Goal: Book appointment/travel/reservation

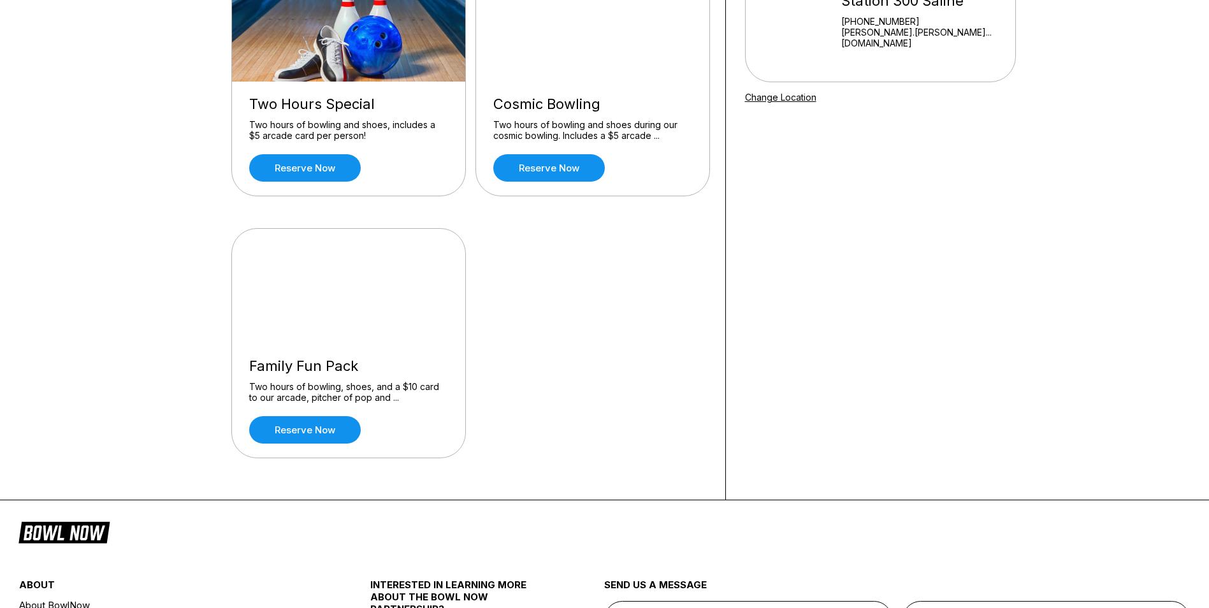
scroll to position [191, 0]
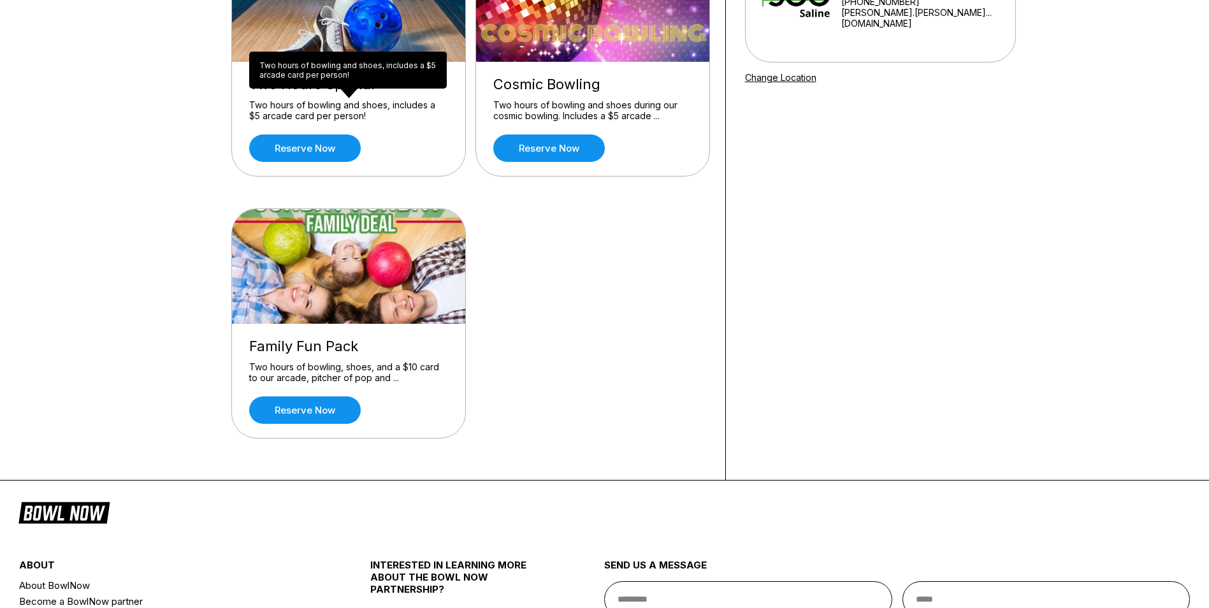
drag, startPoint x: 316, startPoint y: 121, endPoint x: 311, endPoint y: 130, distance: 10.3
click at [316, 121] on div "Two hours of bowling and shoes, includes a $5 arcade card per person!" at bounding box center [348, 110] width 199 height 22
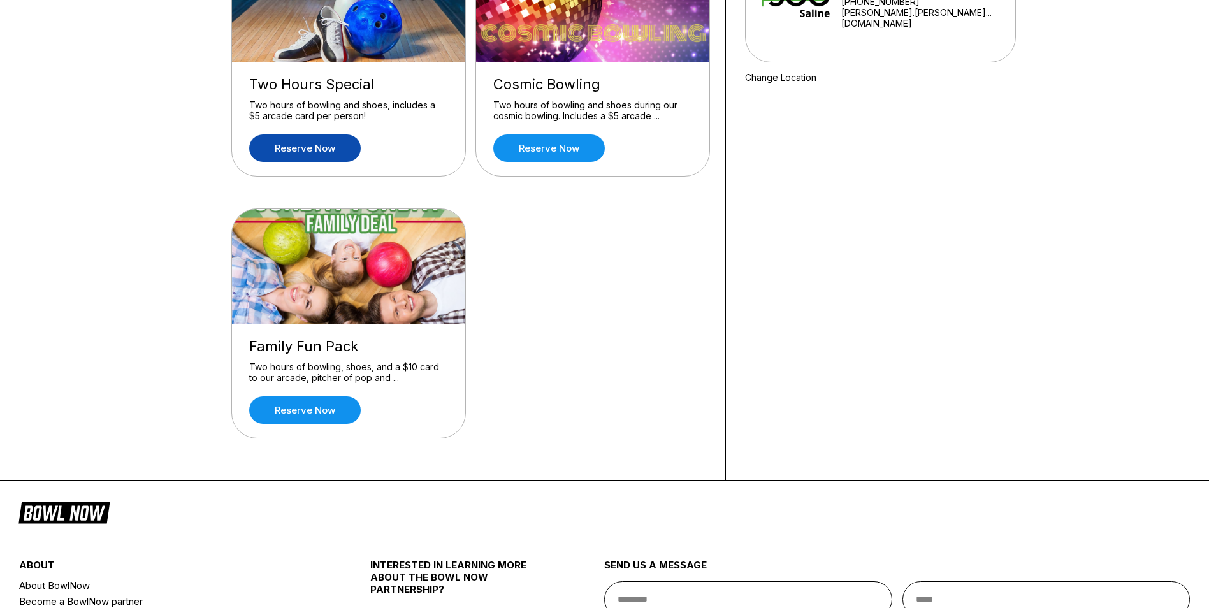
click at [310, 140] on link "Reserve now" at bounding box center [305, 148] width 112 height 27
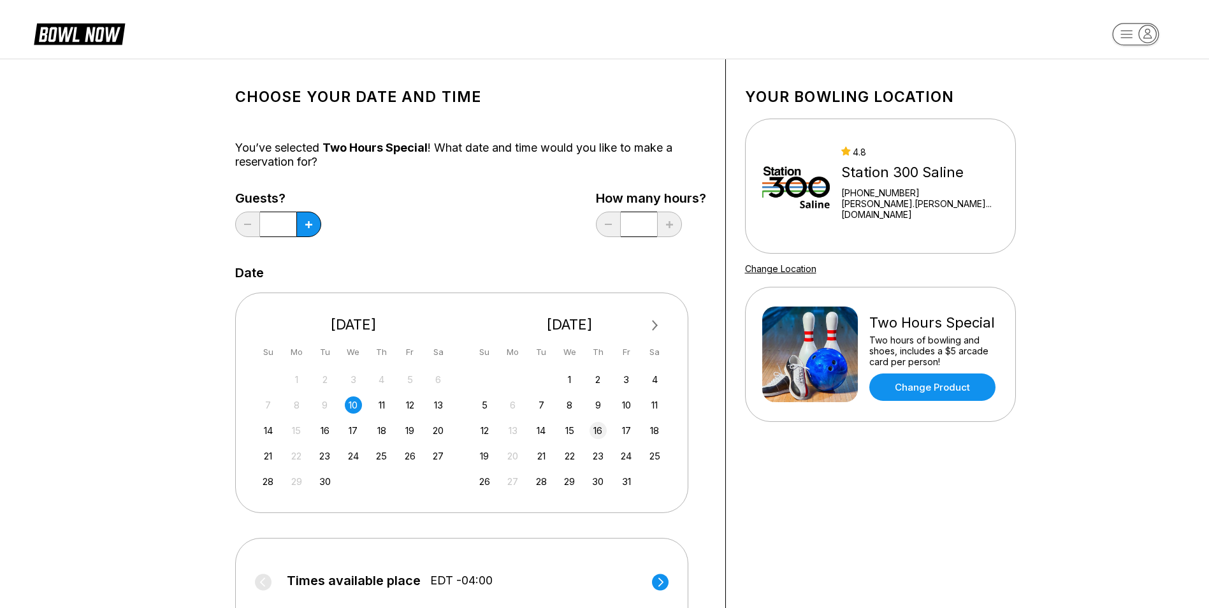
click at [597, 431] on div "16" at bounding box center [598, 430] width 17 height 17
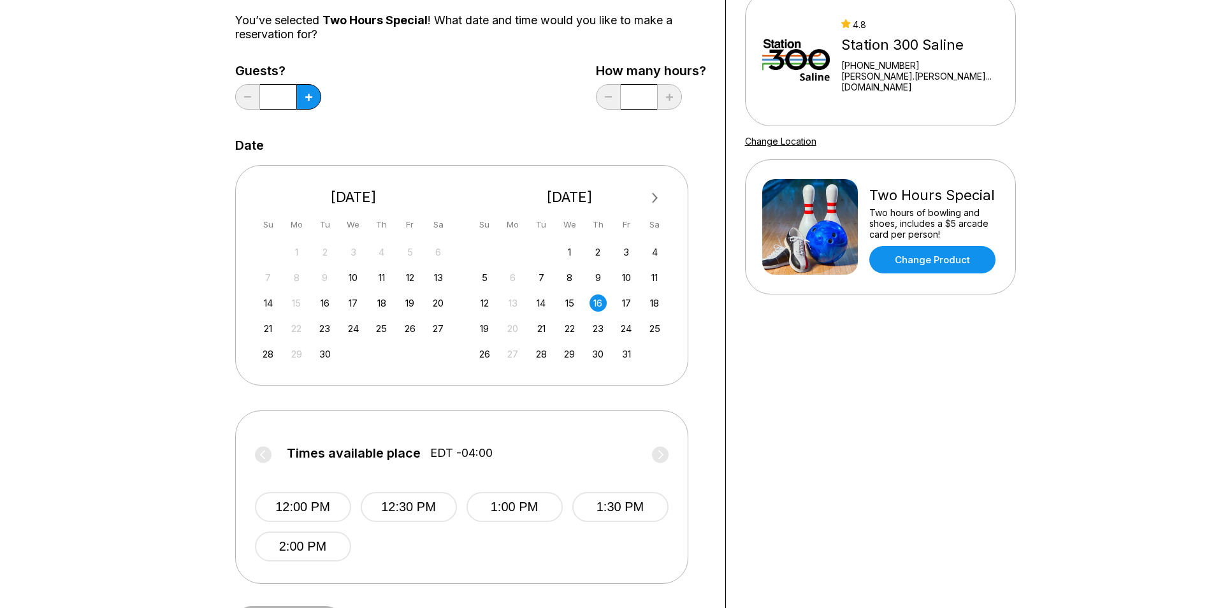
scroll to position [319, 0]
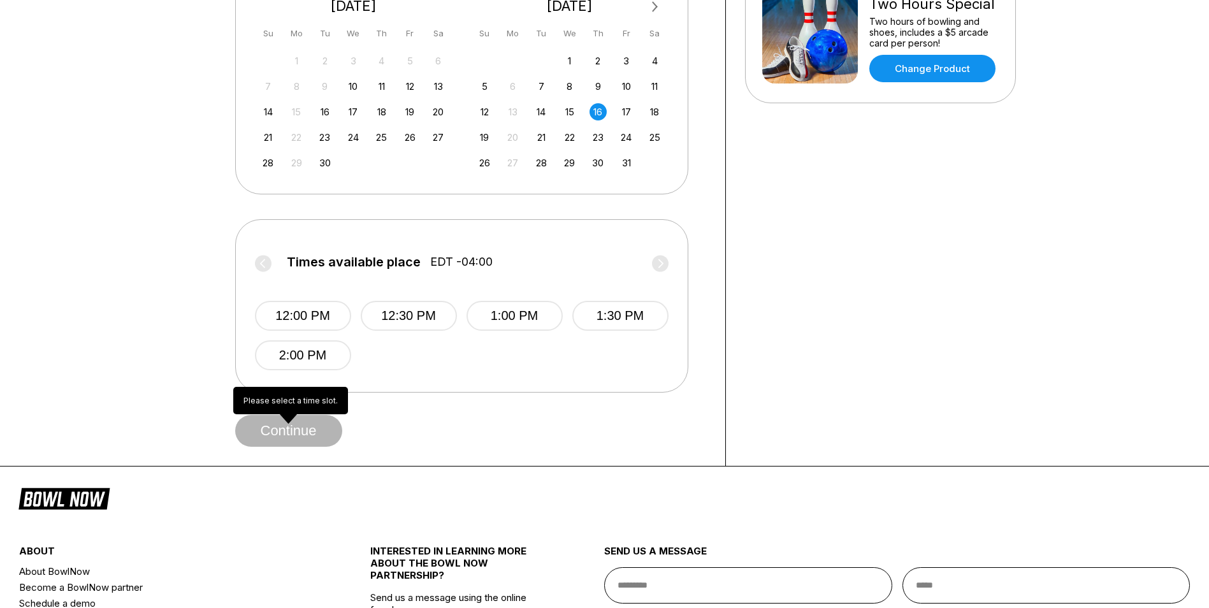
click at [303, 433] on span "Continue" at bounding box center [288, 431] width 107 height 13
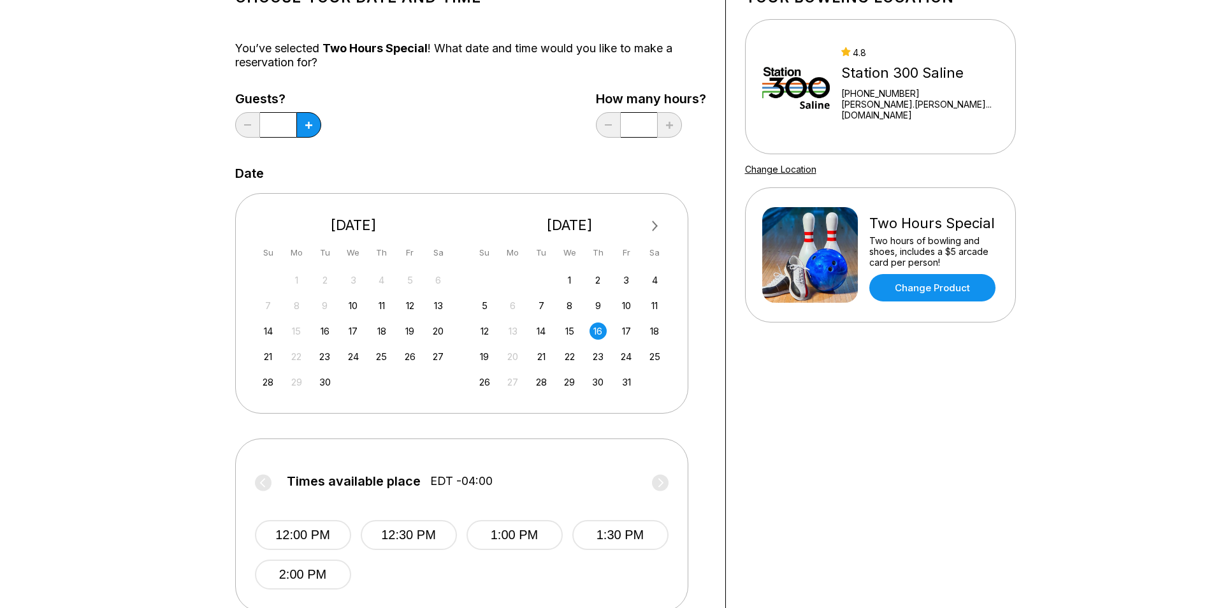
scroll to position [0, 0]
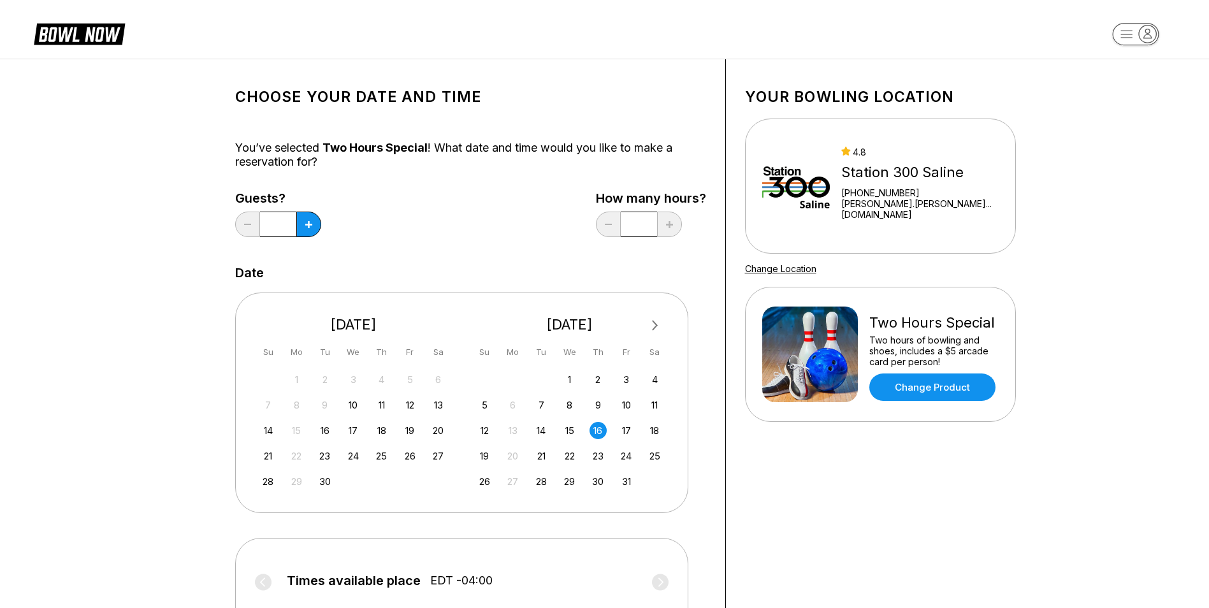
click at [649, 222] on input "*" at bounding box center [639, 224] width 36 height 25
click at [636, 224] on input "*" at bounding box center [639, 224] width 36 height 25
click at [315, 225] on button at bounding box center [308, 224] width 25 height 25
type input "*"
